Goal: Register for event/course

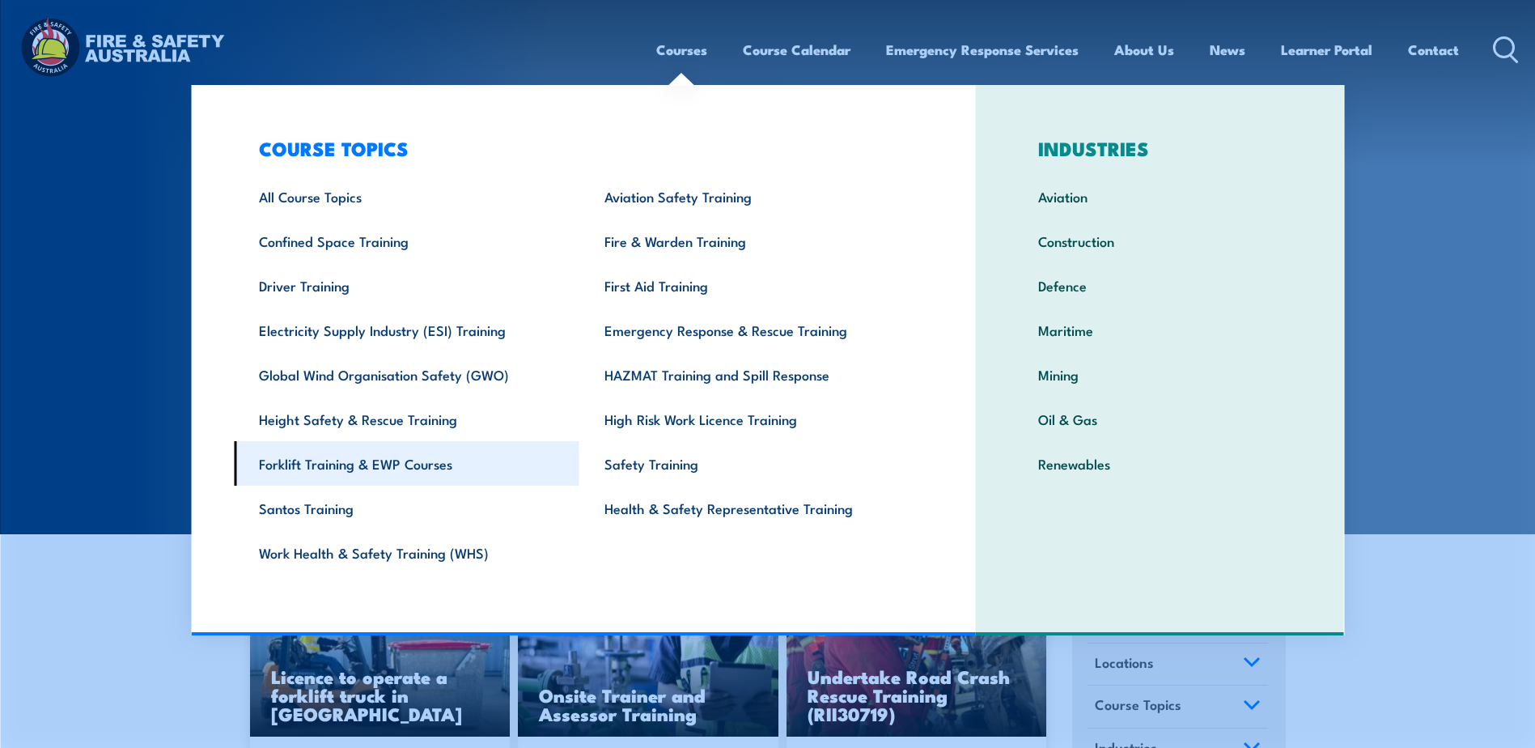
click at [381, 462] on link "Forklift Training & EWP Courses" at bounding box center [407, 463] width 346 height 45
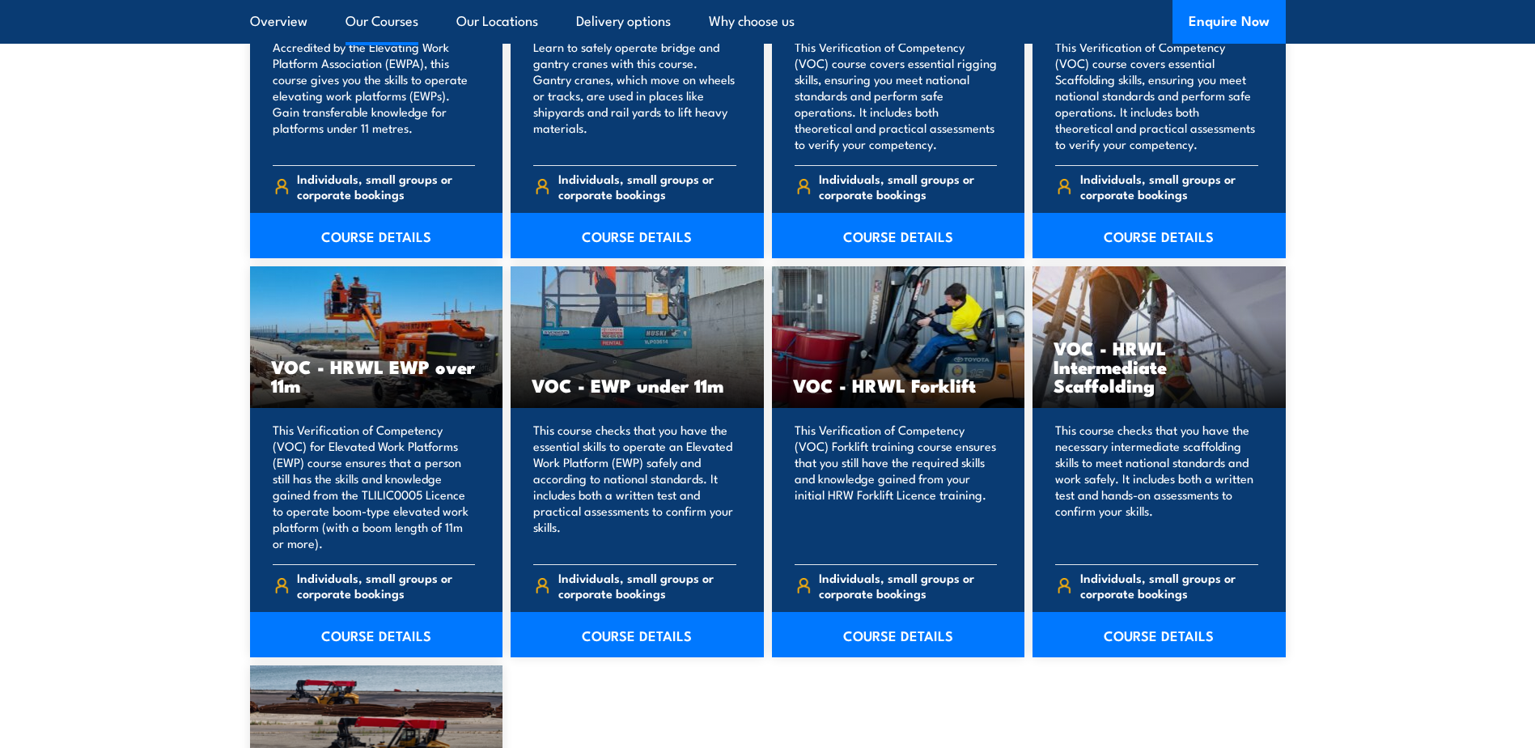
scroll to position [1942, 0]
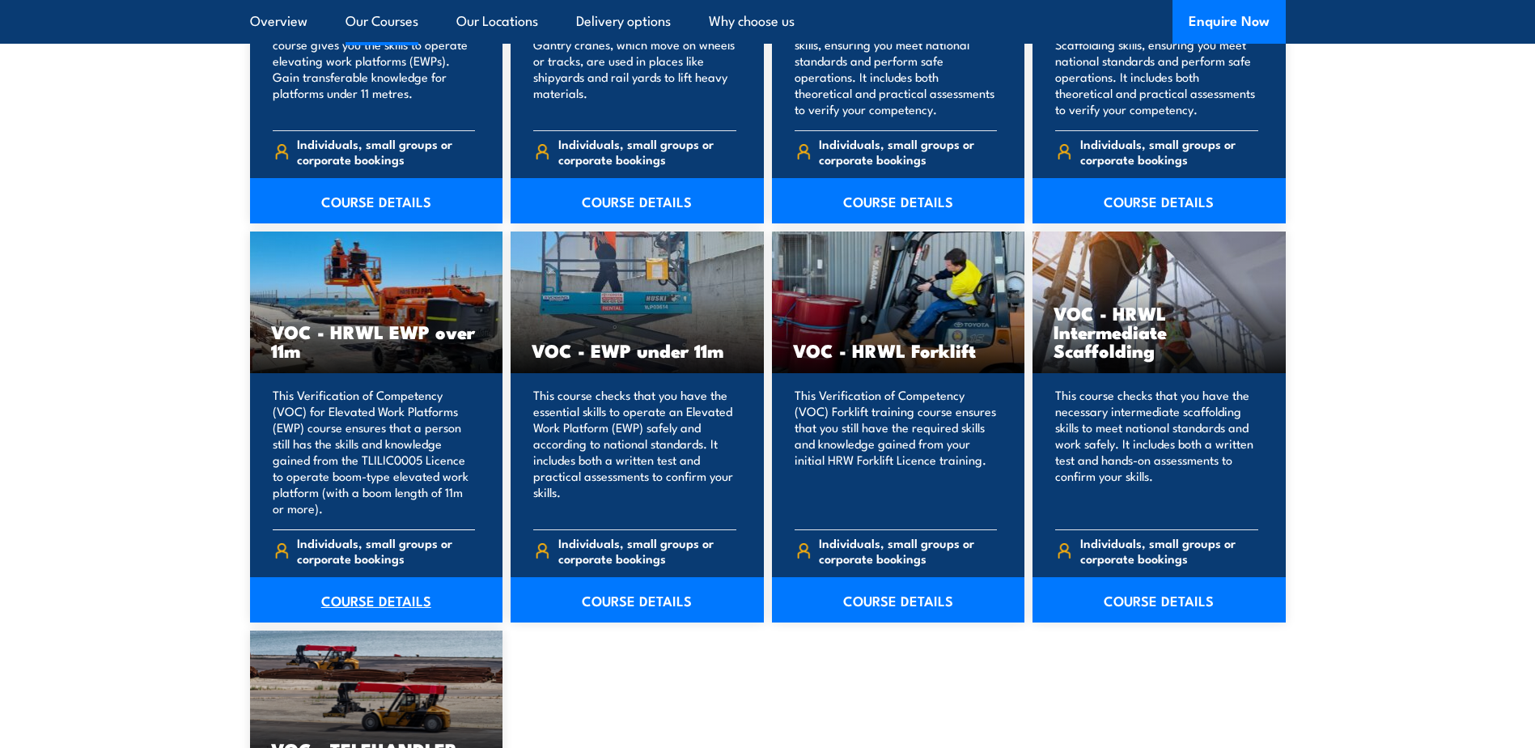
click at [391, 592] on link "COURSE DETAILS" at bounding box center [376, 599] width 253 height 45
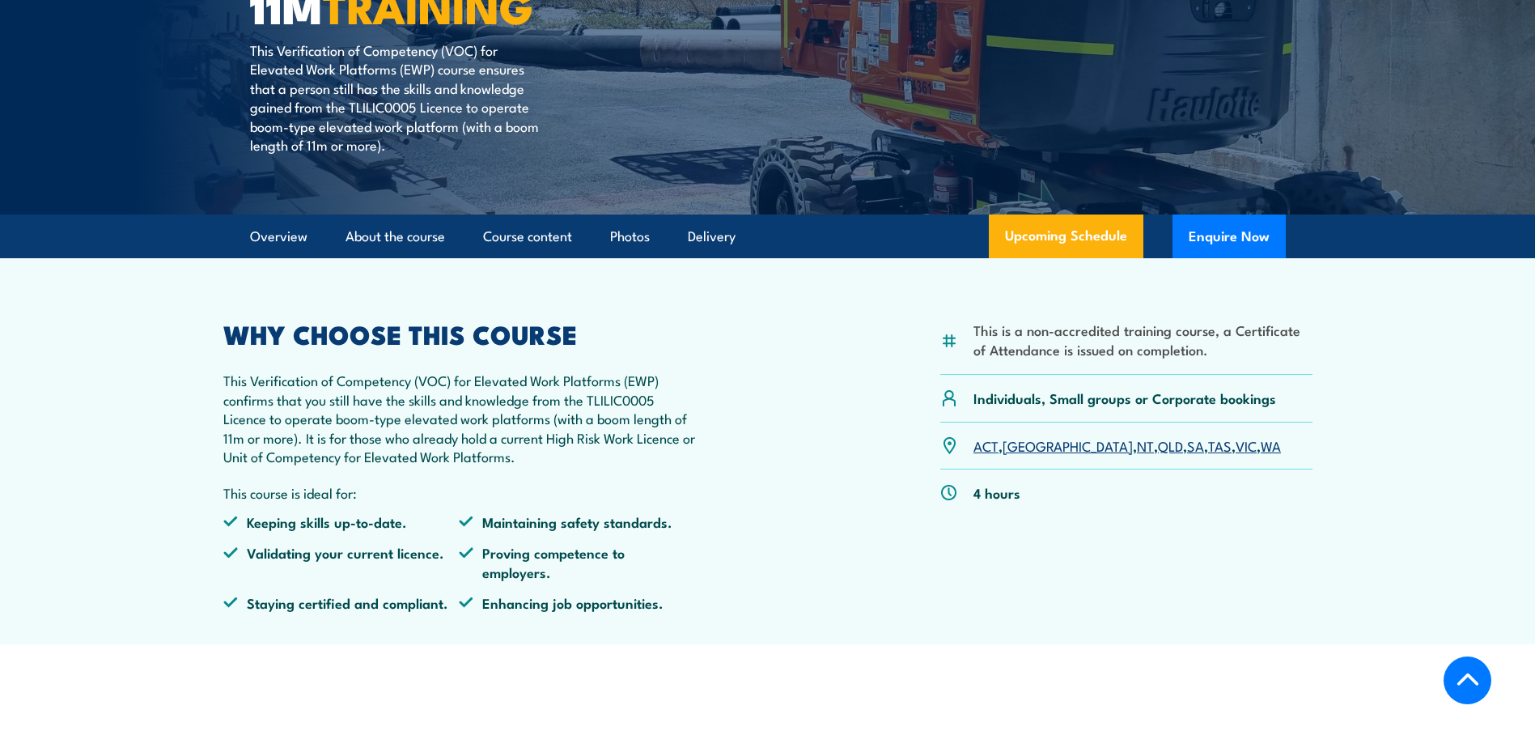
scroll to position [324, 0]
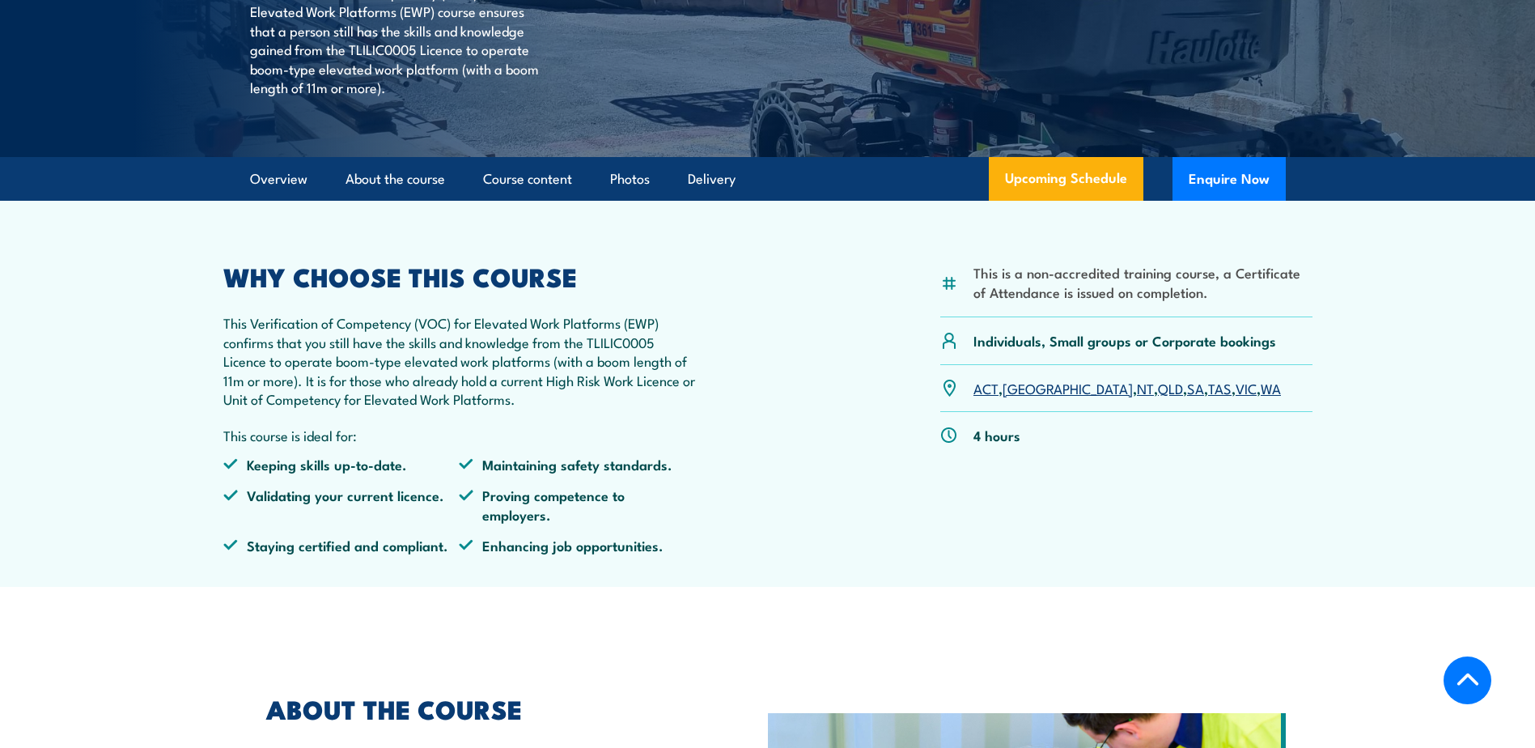
click at [1187, 388] on link "SA" at bounding box center [1195, 387] width 17 height 19
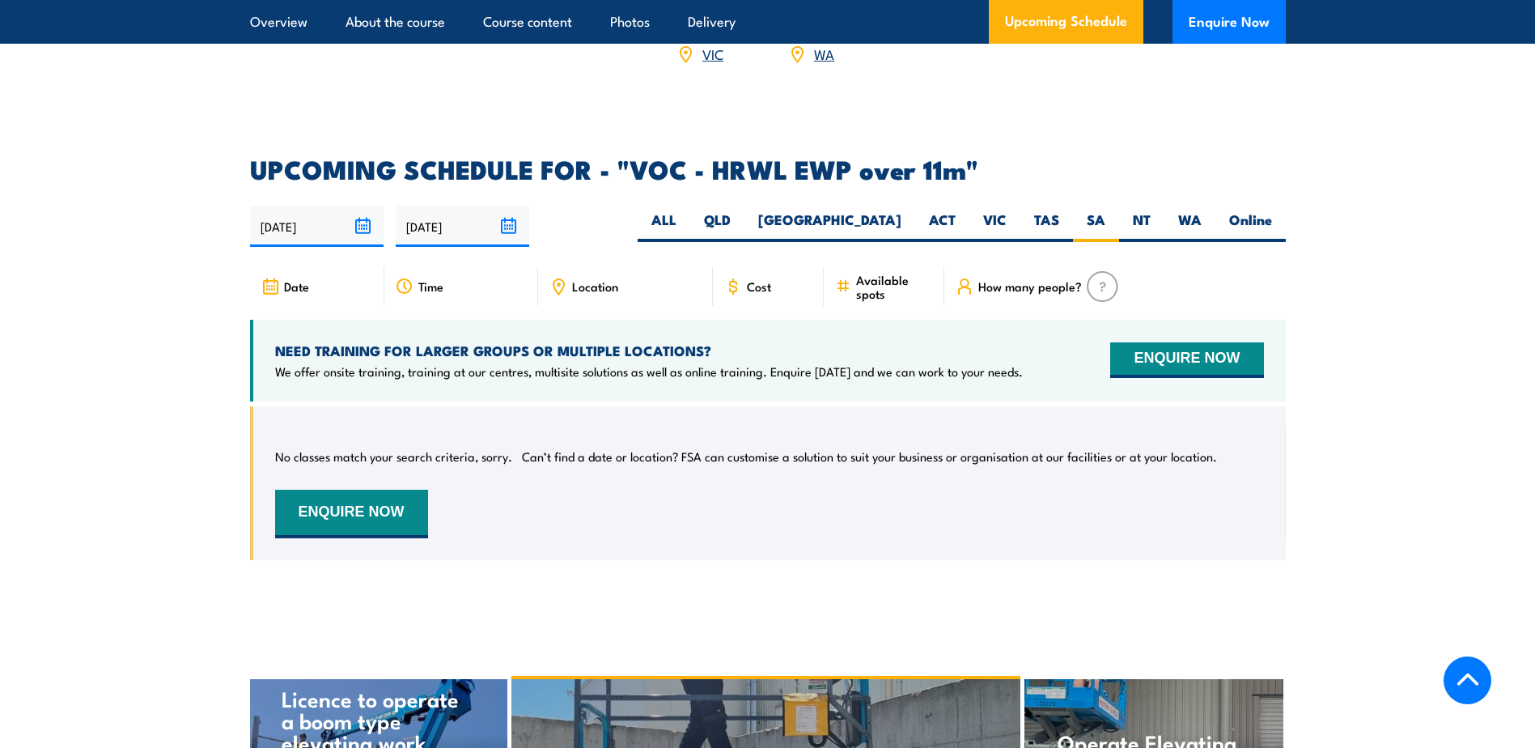
scroll to position [2367, 0]
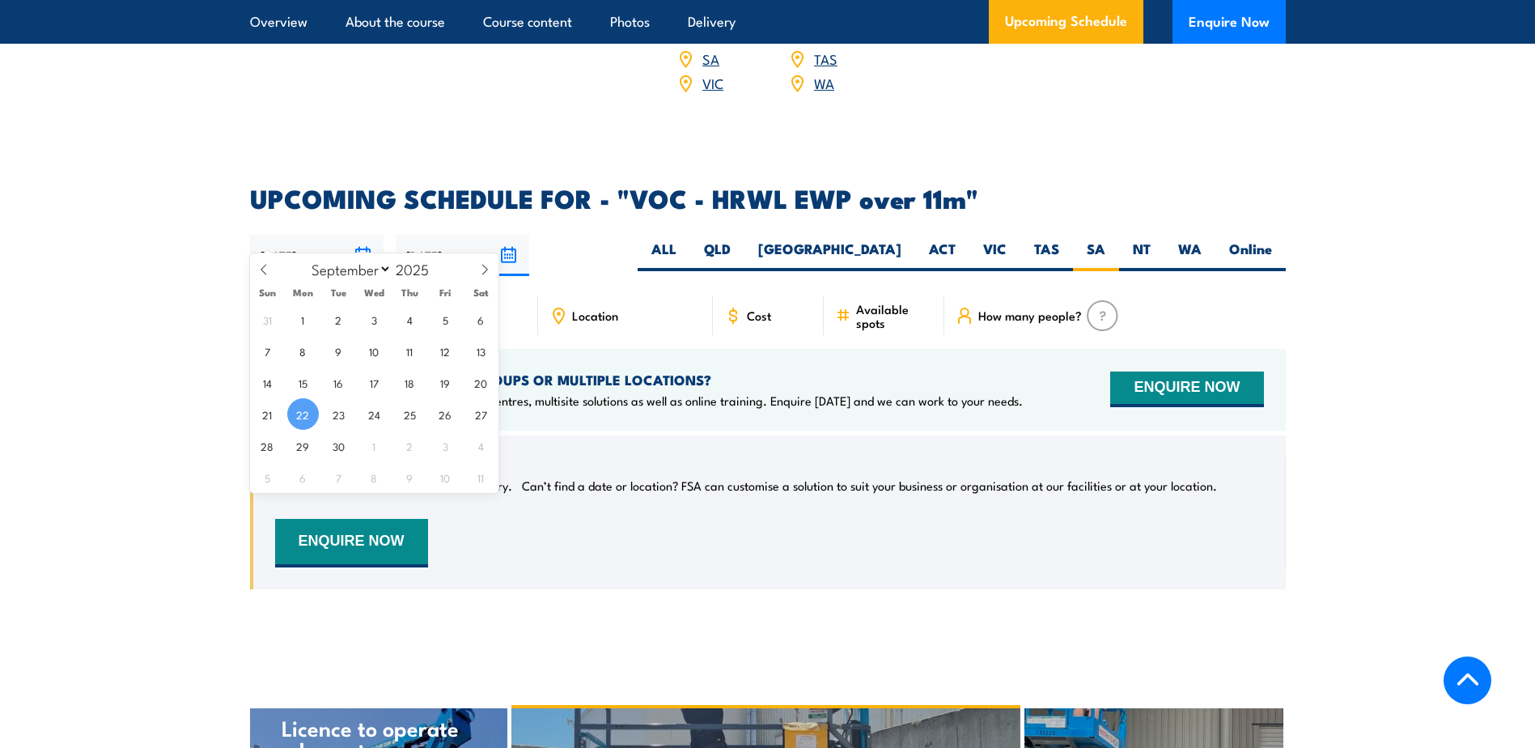
click at [361, 235] on input "22/09/2025" at bounding box center [317, 255] width 134 height 41
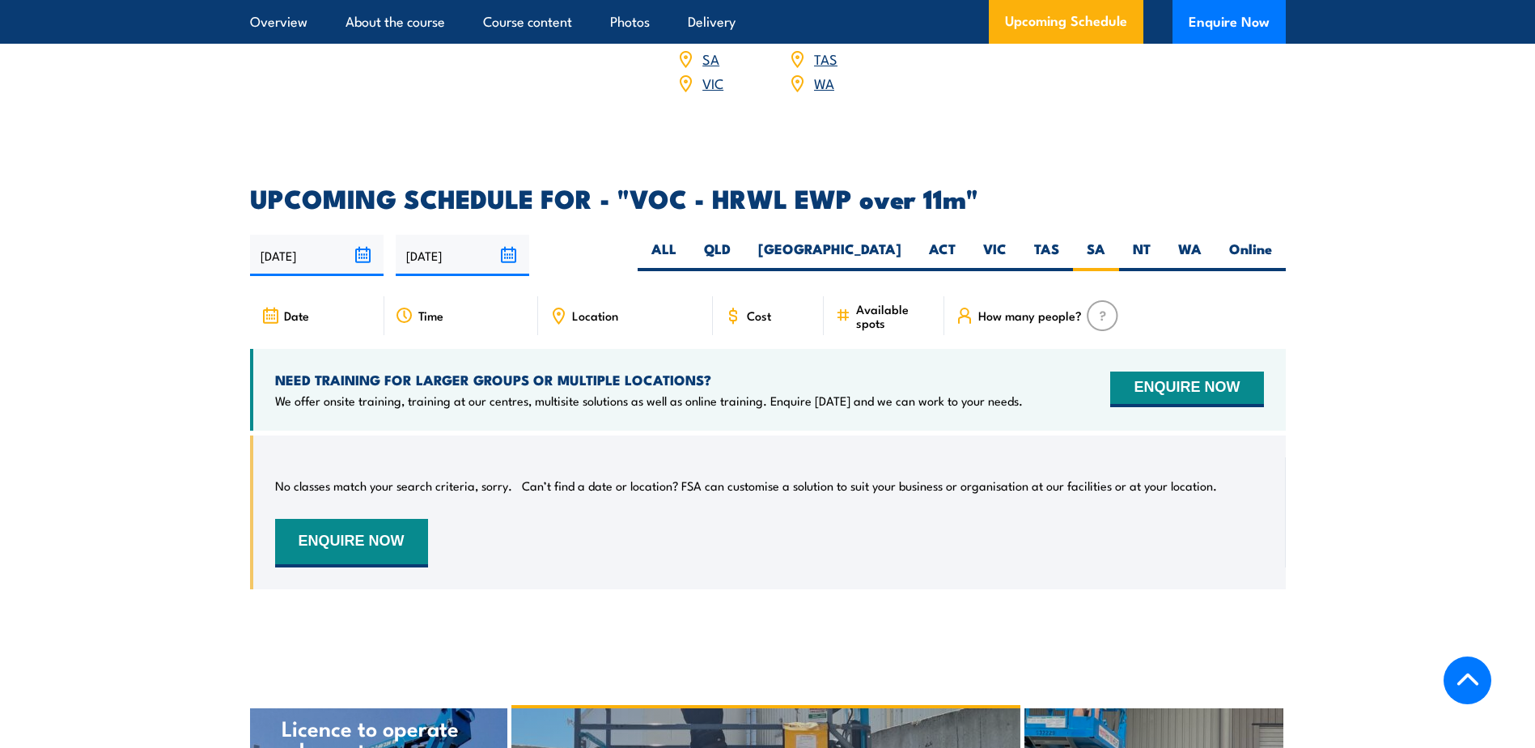
click at [1304, 278] on section "UPCOMING SCHEDULE FOR - "VOC - HRWL EWP over 11m" 22/09/2025 21/03/2026" at bounding box center [767, 399] width 1535 height 427
click at [579, 308] on span "Location" at bounding box center [595, 315] width 46 height 14
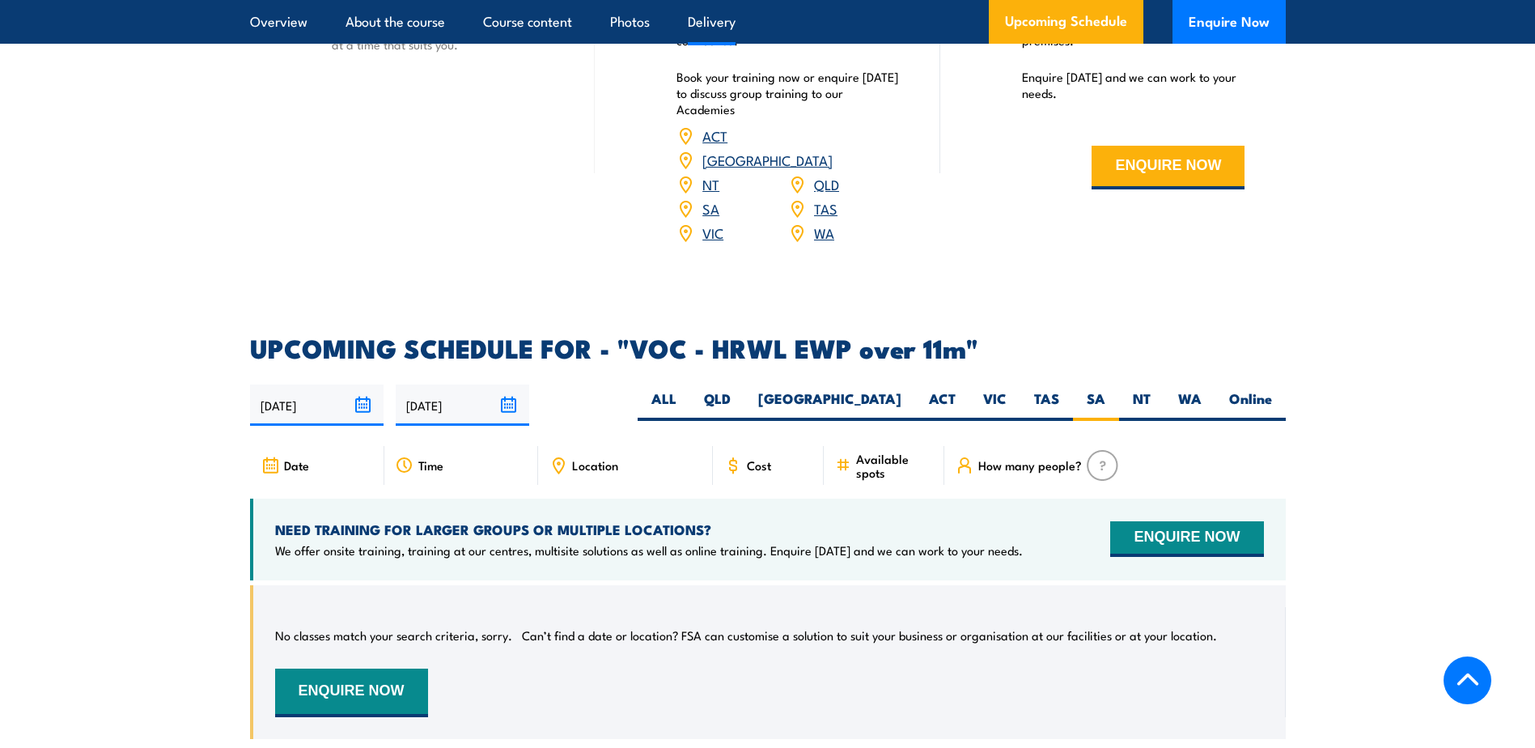
scroll to position [1881, 0]
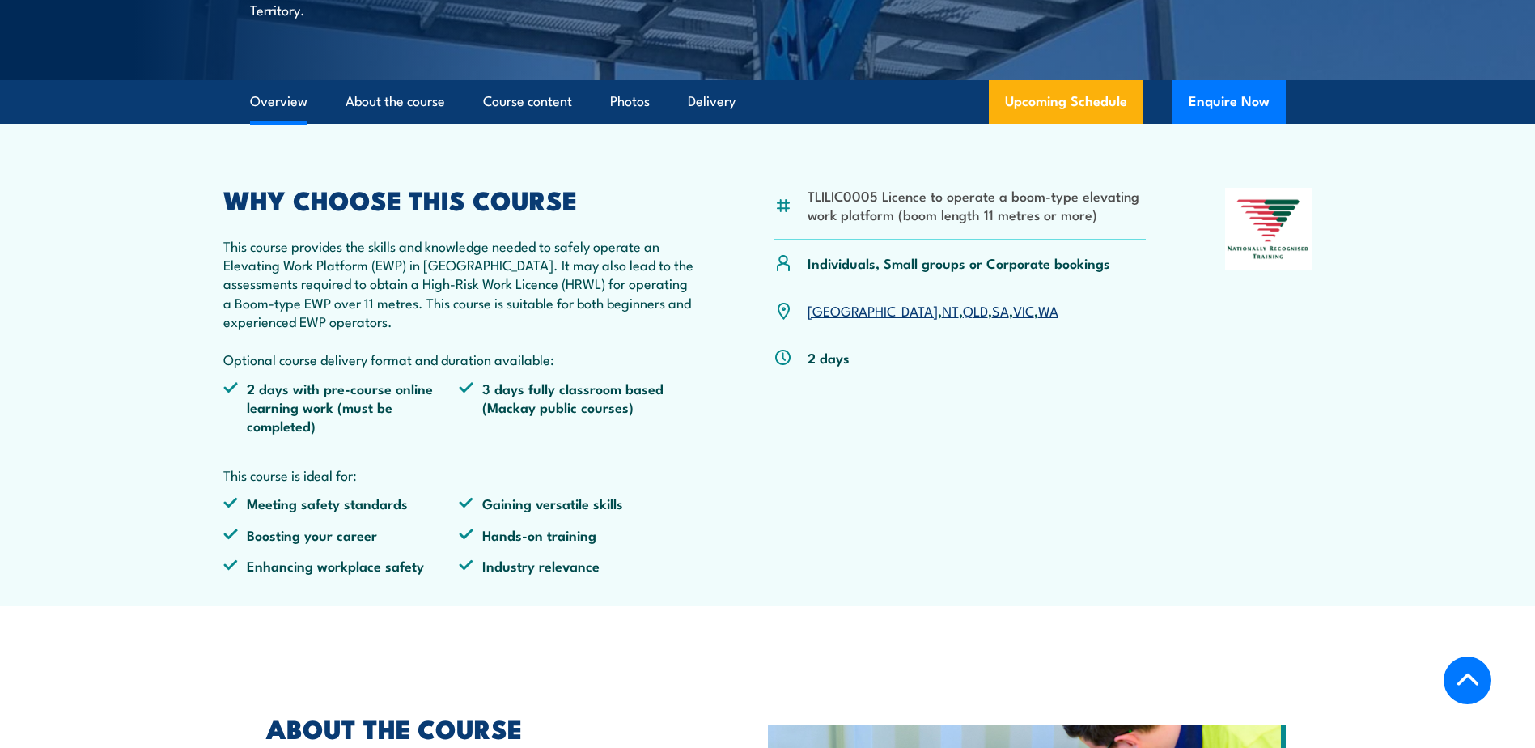
scroll to position [728, 0]
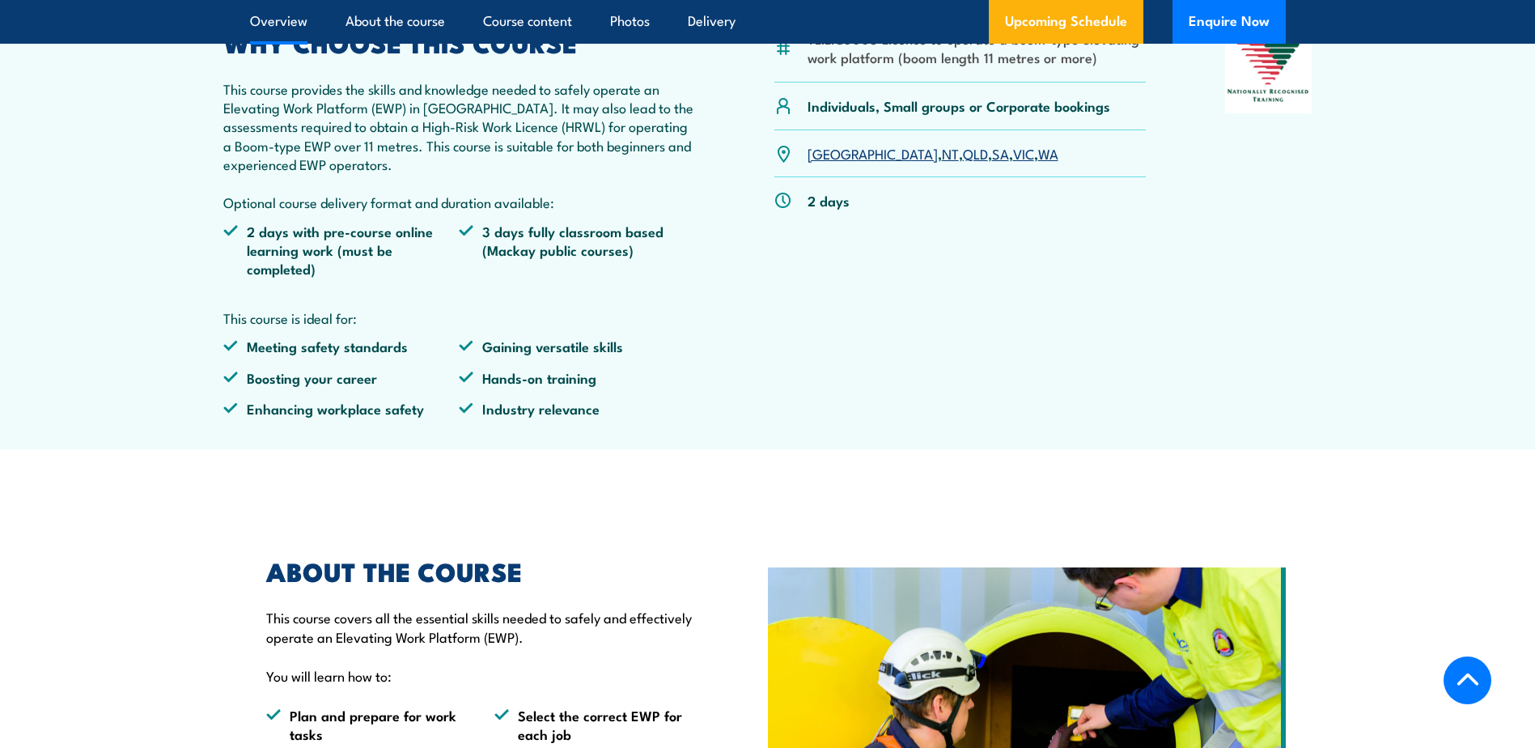
click at [992, 151] on link "SA" at bounding box center [1000, 152] width 17 height 19
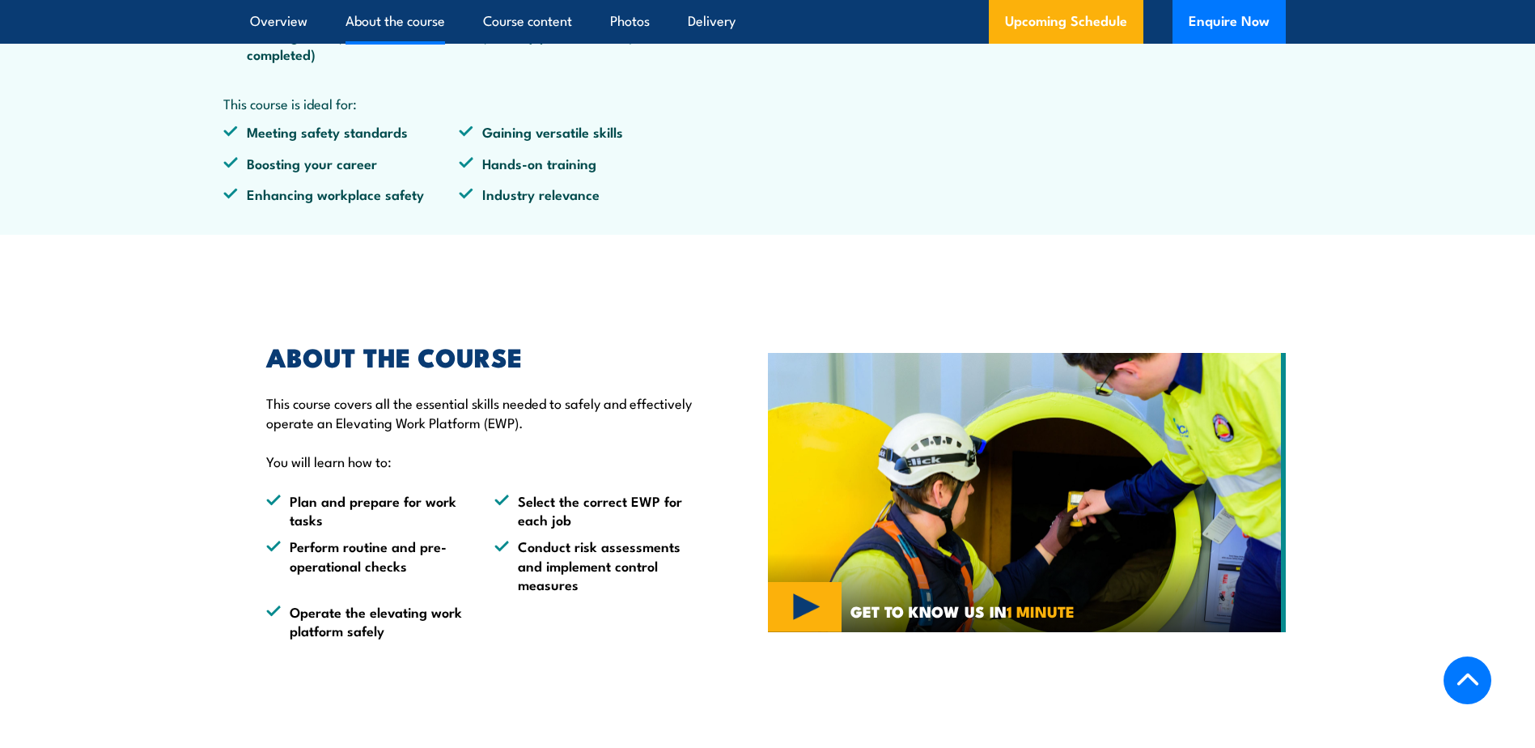
scroll to position [669, 0]
